Goal: Task Accomplishment & Management: Use online tool/utility

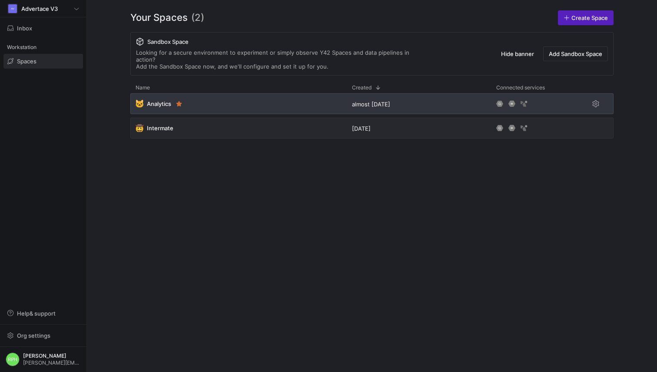
click at [168, 100] on span "Analytics" at bounding box center [159, 103] width 24 height 7
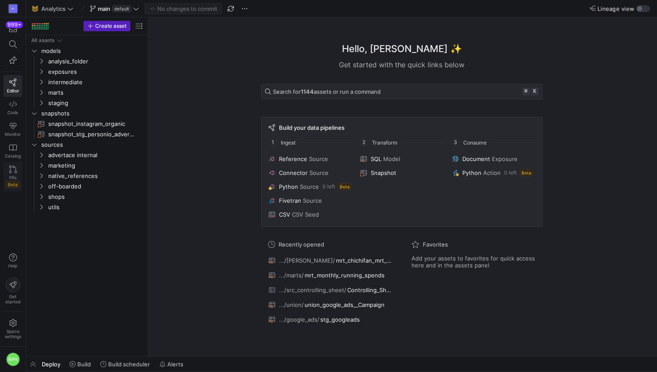
click at [14, 169] on icon at bounding box center [13, 169] width 8 height 8
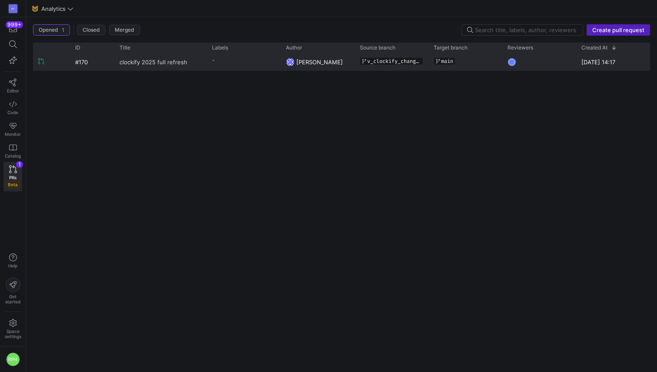
click at [136, 64] on span "clockify 2025 full refresh" at bounding box center [153, 62] width 68 height 16
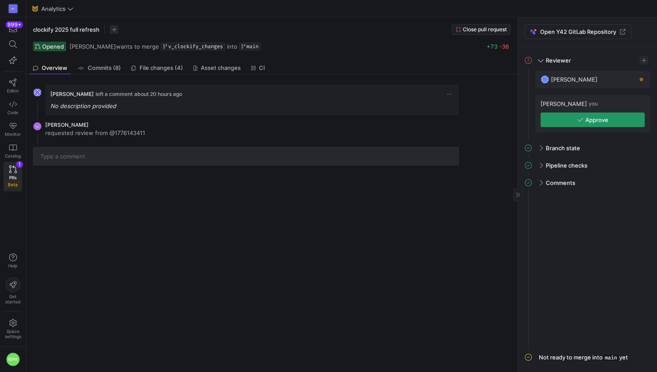
click at [573, 123] on span "button" at bounding box center [592, 120] width 103 height 14
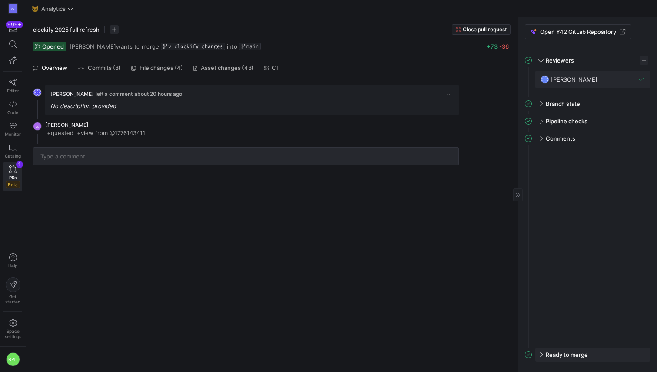
click at [545, 352] on span "Ready to merge" at bounding box center [566, 354] width 42 height 7
click at [565, 349] on icon "button" at bounding box center [562, 349] width 6 height 6
